Goal: Information Seeking & Learning: Learn about a topic

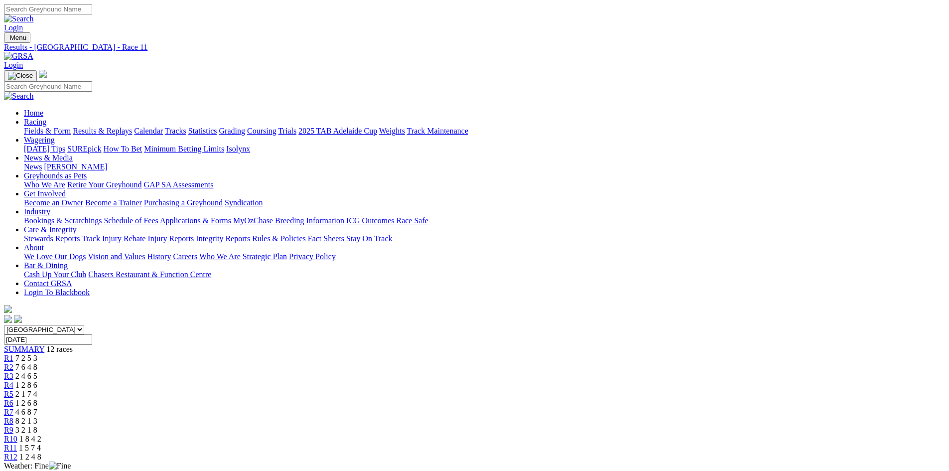
click at [71, 126] on link "Fields & Form" at bounding box center [47, 130] width 47 height 8
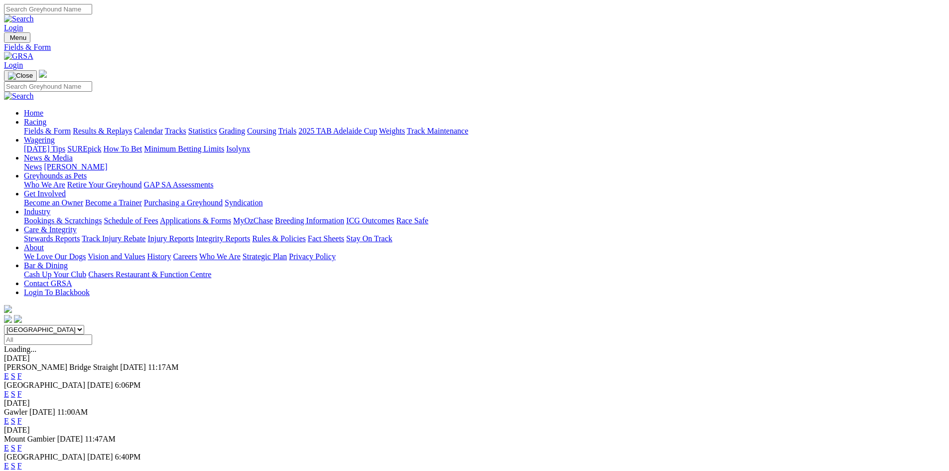
click at [22, 461] on link "F" at bounding box center [19, 465] width 4 height 8
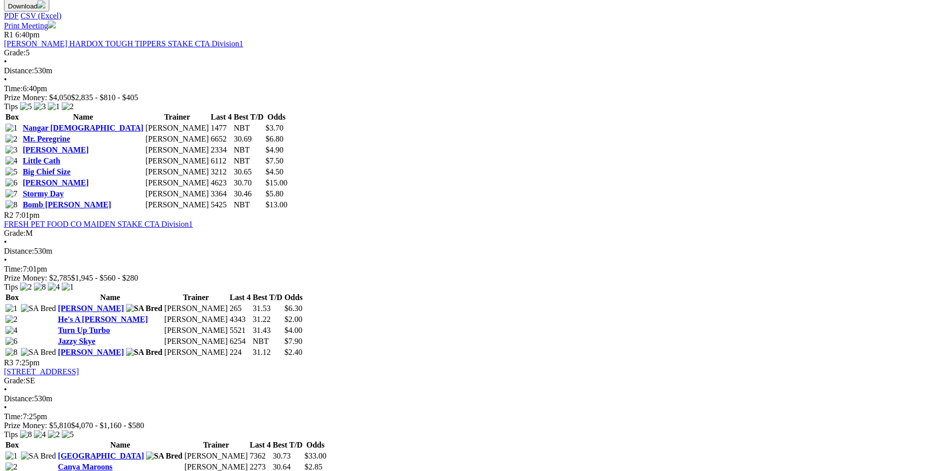
scroll to position [747, 0]
